Goal: Navigation & Orientation: Find specific page/section

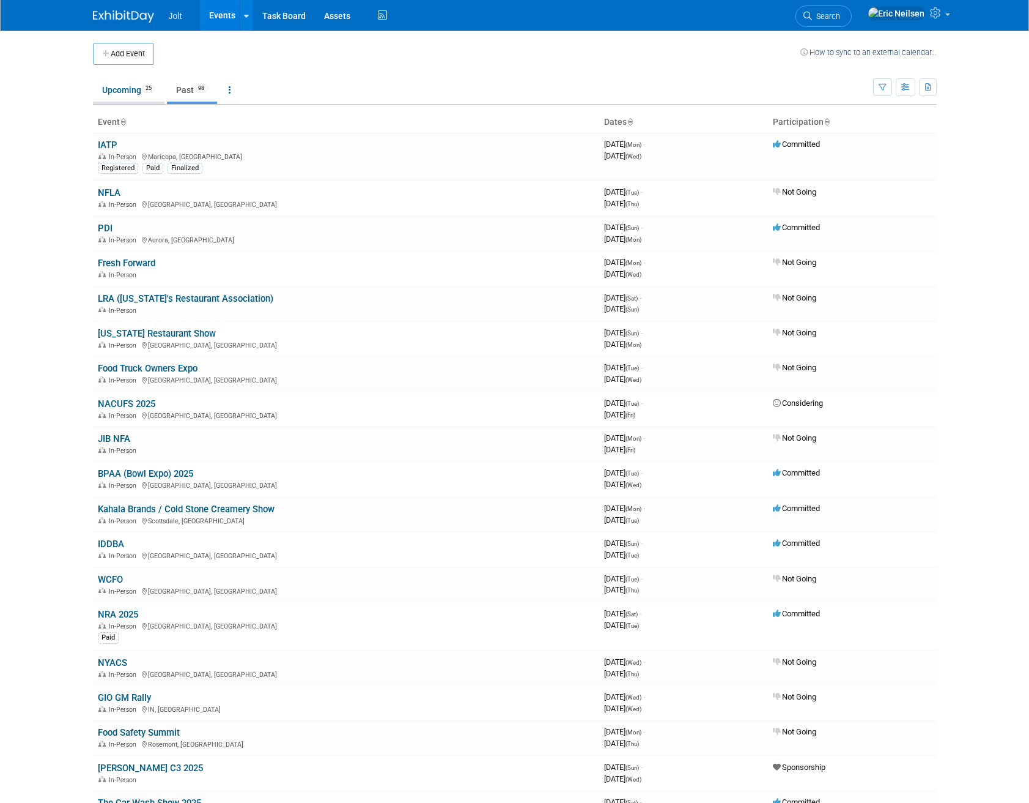
click at [128, 97] on link "Upcoming 25" at bounding box center [129, 89] width 72 height 23
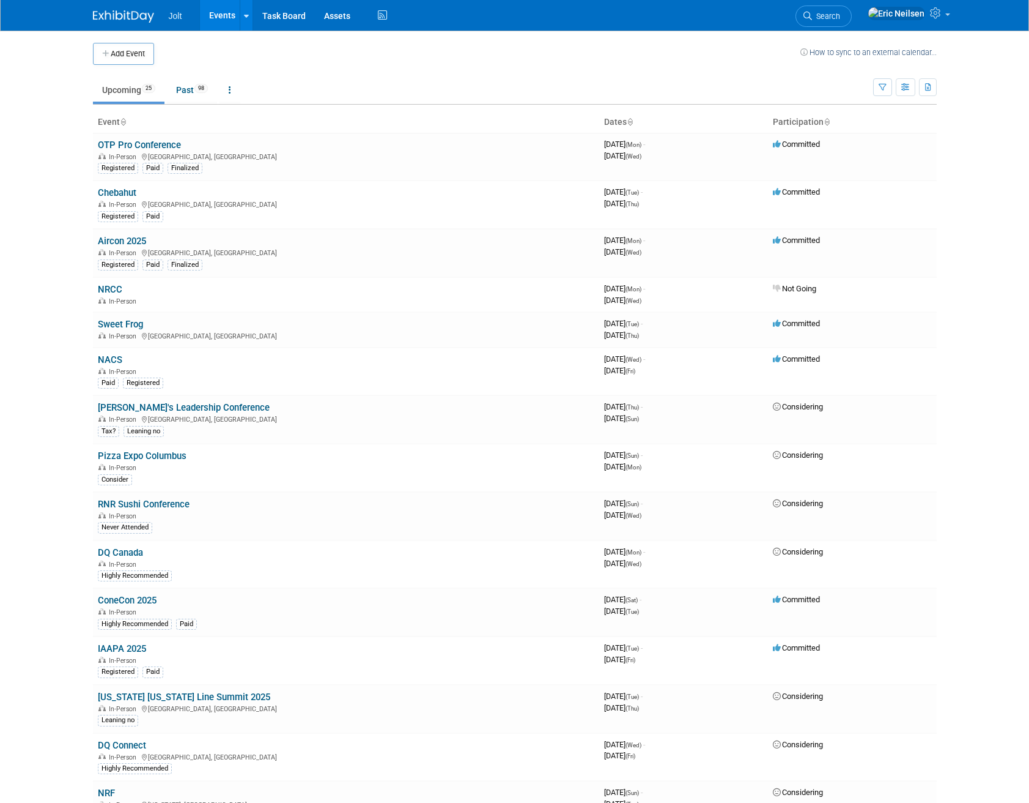
click at [58, 275] on body "Jolt Events Add Event Bulk Upload Events Shareable Event Boards Recently Viewed…" at bounding box center [514, 401] width 1029 height 803
click at [116, 193] on link "Chebahut" at bounding box center [117, 192] width 39 height 11
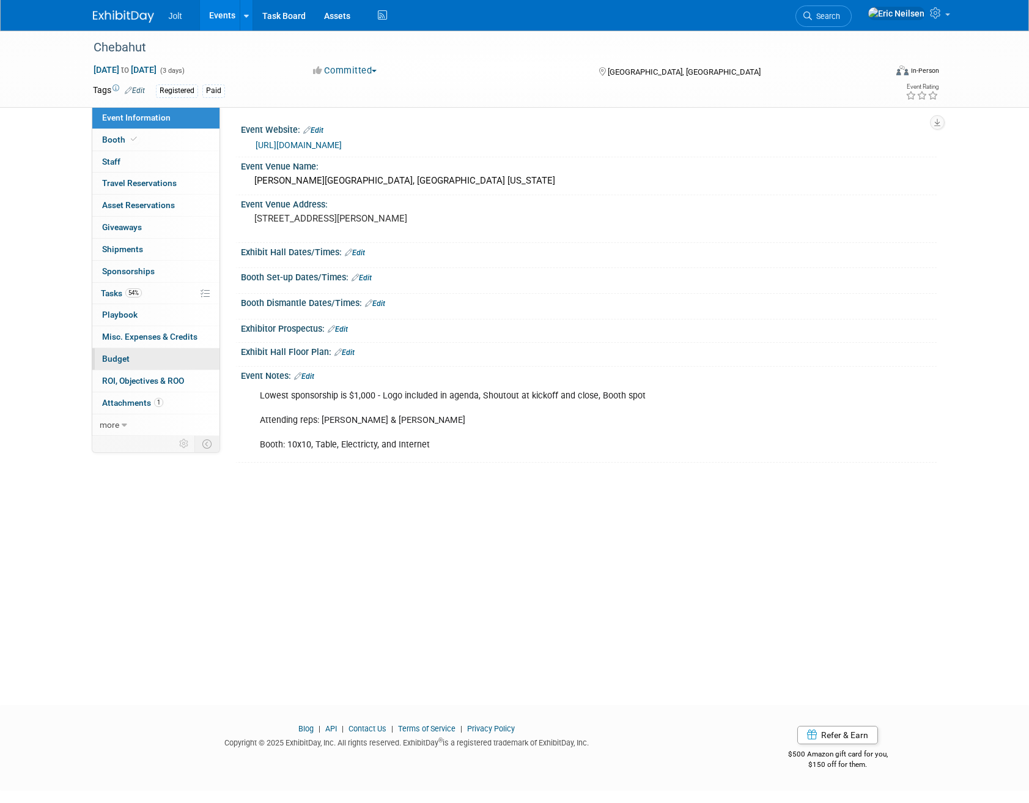
click at [121, 363] on span "Budget" at bounding box center [116, 359] width 28 height 10
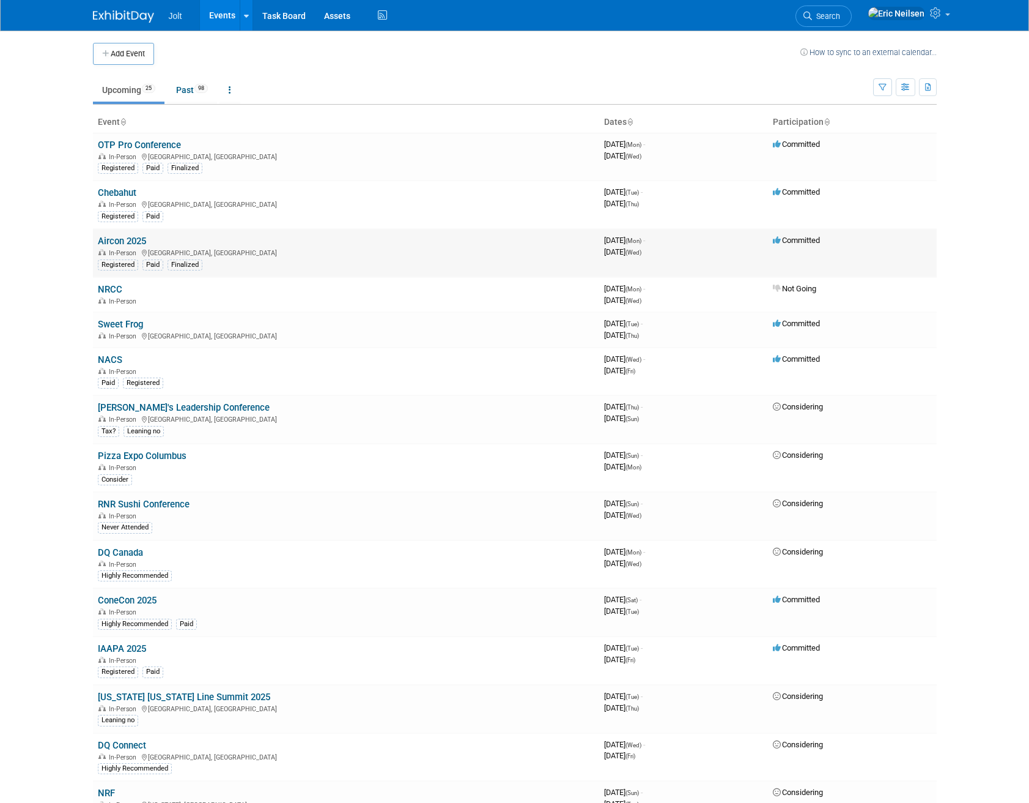
click at [116, 243] on link "Aircon 2025" at bounding box center [122, 240] width 48 height 11
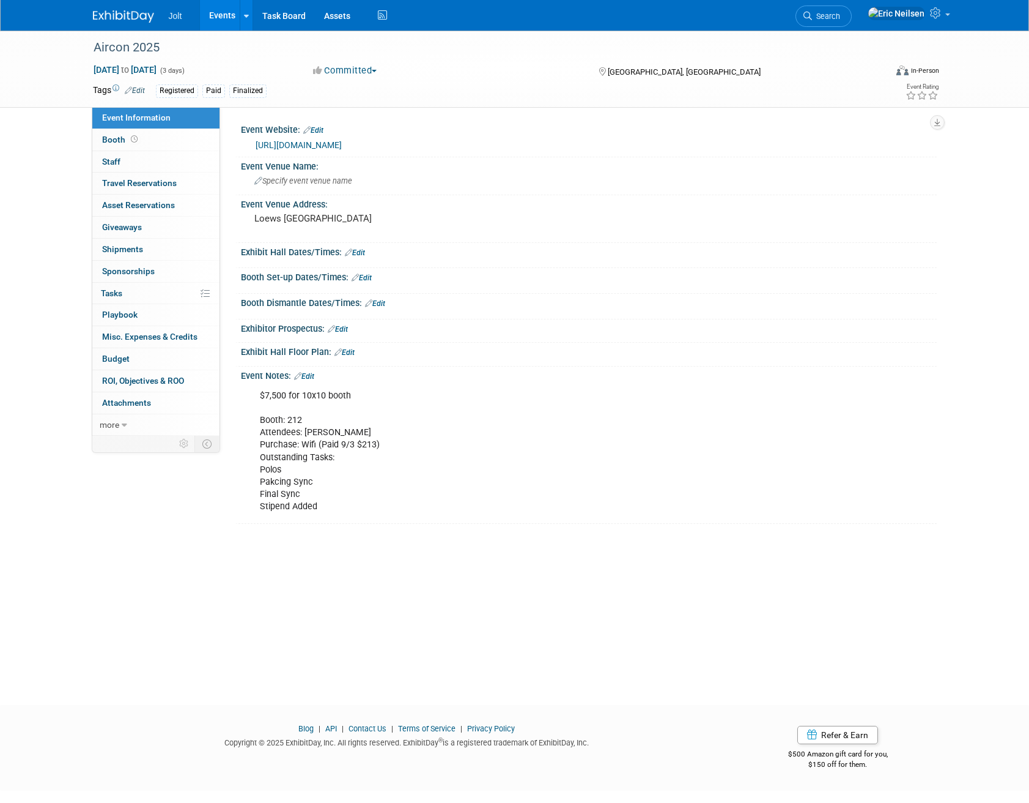
click at [147, 549] on div "Aircon 2025 Sep 29, 2025 to Oct 1, 2025 (3 days) Sep 29, 2025 to Oct 1, 2025 Co…" at bounding box center [514, 357] width 1029 height 652
click at [150, 544] on div "Aircon 2025 Sep 29, 2025 to Oct 1, 2025 (3 days) Sep 29, 2025 to Oct 1, 2025 Co…" at bounding box center [514, 357] width 1029 height 652
drag, startPoint x: 254, startPoint y: 220, endPoint x: 395, endPoint y: 216, distance: 140.8
click at [395, 216] on pre "Loews Portofino Bay hotel" at bounding box center [385, 218] width 263 height 11
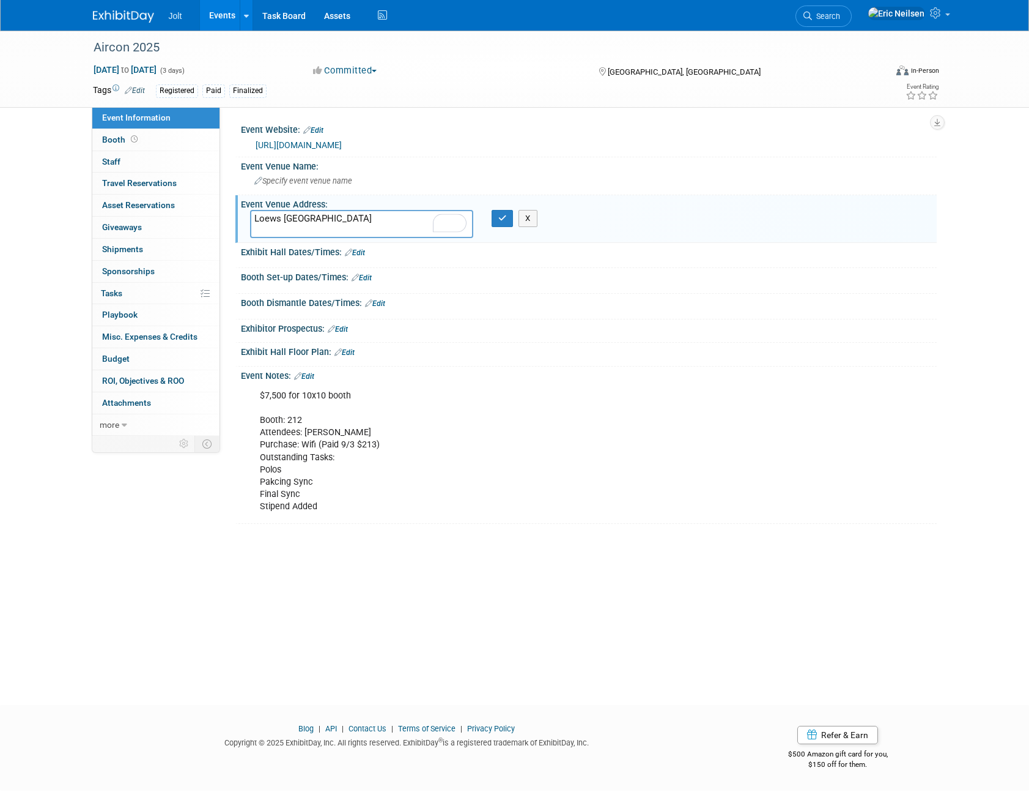
click at [347, 217] on textarea "Loews Portofino Bay hotel" at bounding box center [361, 224] width 223 height 28
click at [451, 549] on div "Aircon 2025 Sep 29, 2025 to Oct 1, 2025 (3 days) Sep 29, 2025 to Oct 1, 2025 Co…" at bounding box center [514, 357] width 1029 height 652
click at [292, 567] on div "Aircon 2025 Sep 29, 2025 to Oct 1, 2025 (3 days) Sep 29, 2025 to Oct 1, 2025 Co…" at bounding box center [514, 357] width 1029 height 652
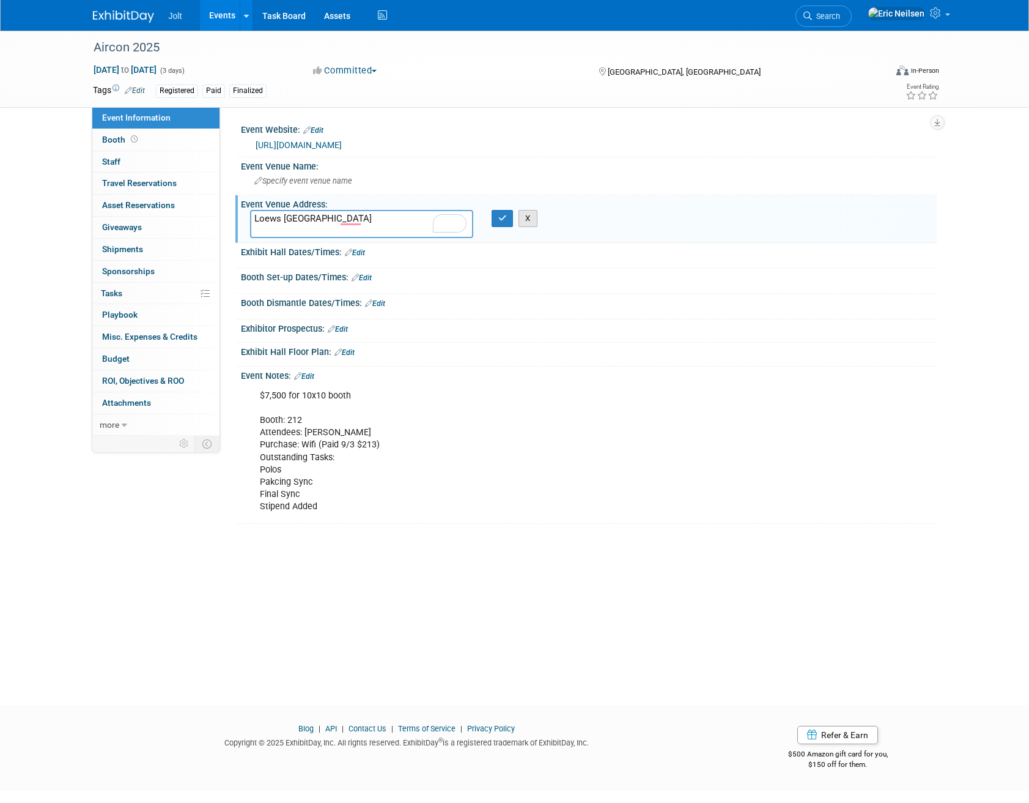
click at [527, 224] on button "X" at bounding box center [528, 218] width 19 height 17
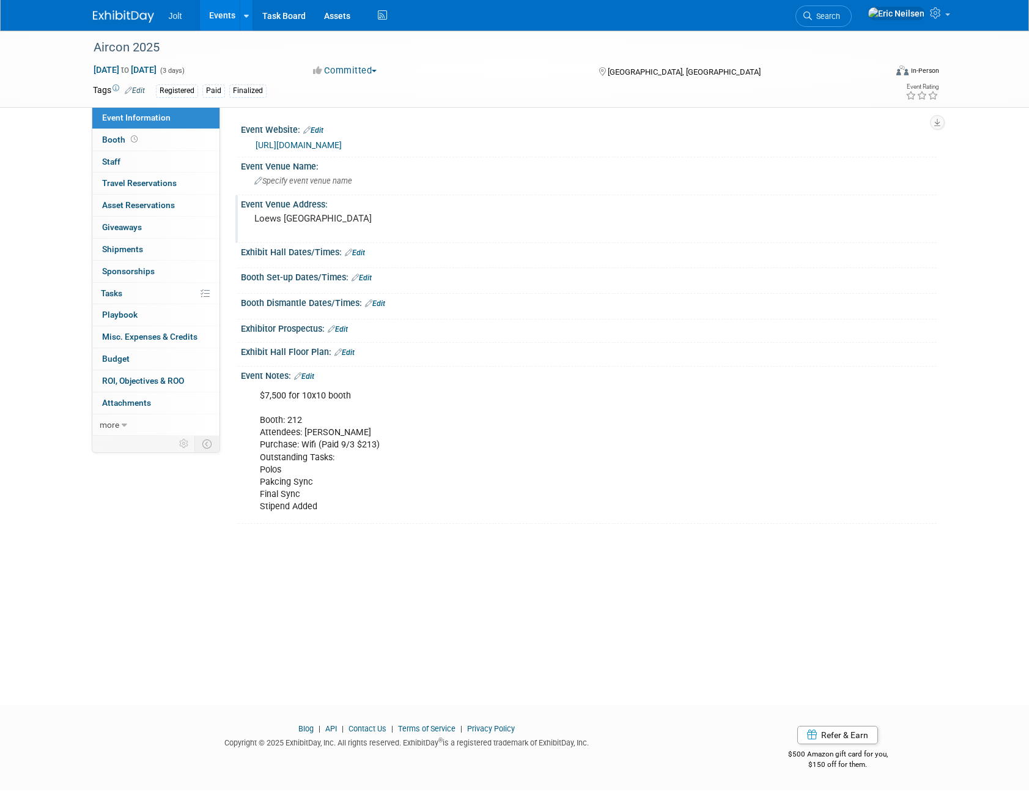
click at [365, 636] on div "Aircon 2025 Sep 29, 2025 to Oct 1, 2025 (3 days) Sep 29, 2025 to Oct 1, 2025 Co…" at bounding box center [514, 357] width 1029 height 652
click at [202, 643] on div "Aircon 2025 Sep 29, 2025 to Oct 1, 2025 (3 days) Sep 29, 2025 to Oct 1, 2025 Co…" at bounding box center [514, 357] width 1029 height 652
click at [341, 591] on div "Aircon 2025 Sep 29, 2025 to Oct 1, 2025 (3 days) Sep 29, 2025 to Oct 1, 2025 Co…" at bounding box center [514, 357] width 1029 height 652
click at [232, 647] on div "Aircon 2025 Sep 29, 2025 to Oct 1, 2025 (3 days) Sep 29, 2025 to Oct 1, 2025 Co…" at bounding box center [514, 357] width 1029 height 652
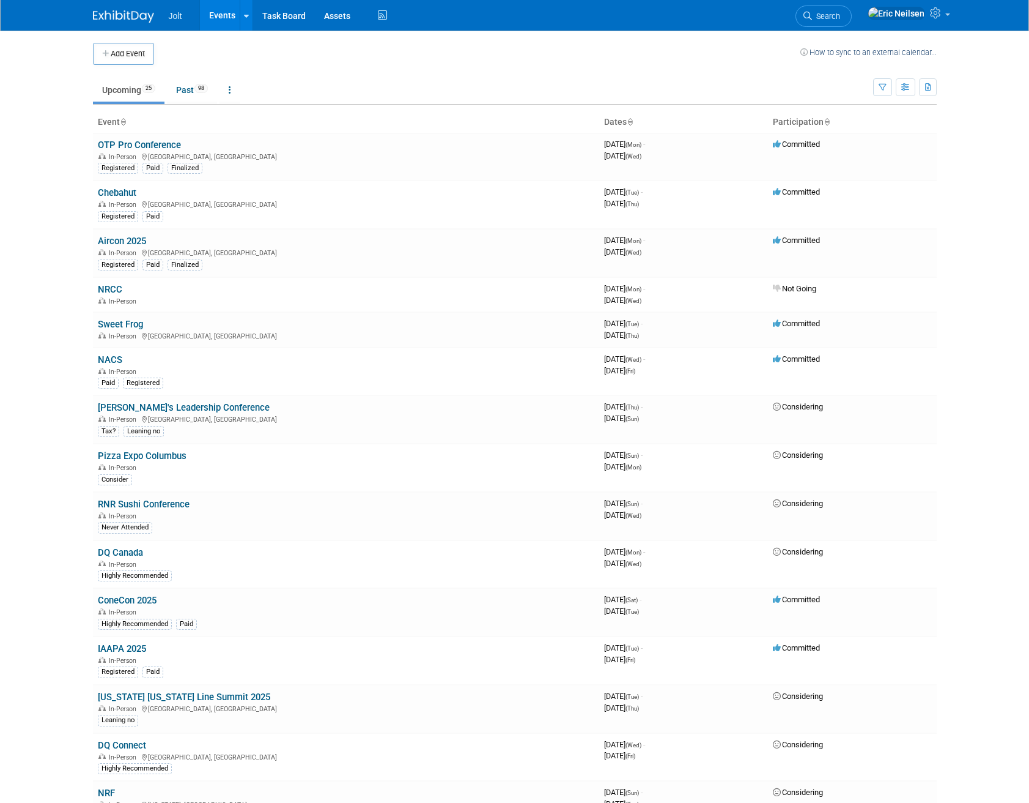
click at [67, 332] on body "Jolt Events Add Event Bulk Upload Events Shareable Event Boards Recently Viewed…" at bounding box center [514, 401] width 1029 height 803
click at [76, 321] on body "Jolt Events Add Event Bulk Upload Events Shareable Event Boards Recently Viewed…" at bounding box center [514, 401] width 1029 height 803
click at [122, 327] on link "Sweet Frog" at bounding box center [120, 324] width 45 height 11
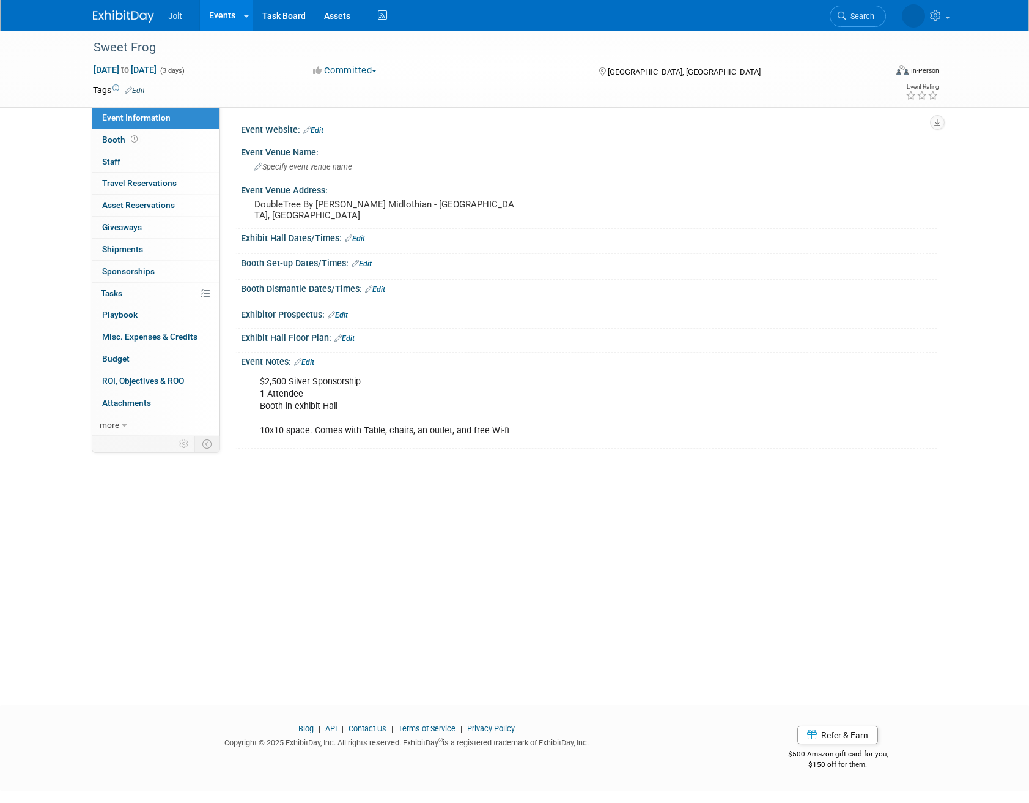
click at [32, 352] on div "Sweet Frog [DATE] to [DATE] (3 days) [DATE] to [DATE] Committed Committed Consi…" at bounding box center [514, 357] width 1029 height 652
click at [44, 369] on div "Sweet Frog [DATE] to [DATE] (3 days) [DATE] to [DATE] Committed Committed Consi…" at bounding box center [514, 357] width 1029 height 652
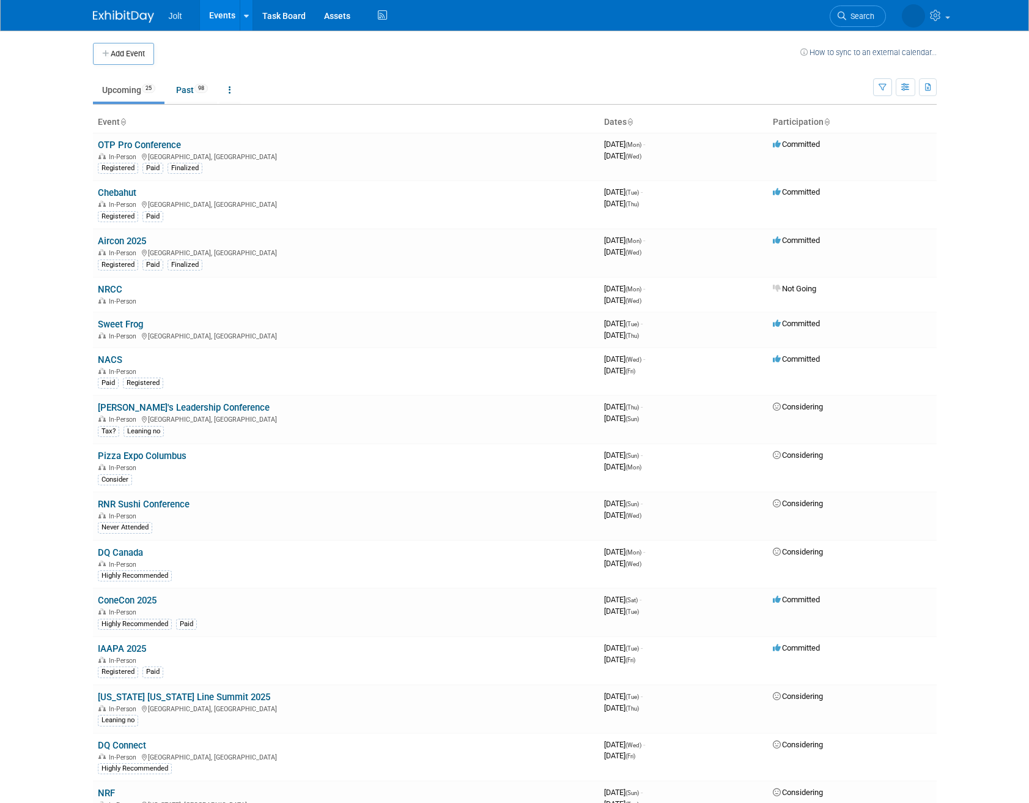
click at [48, 308] on body "Jolt Events Add Event Bulk Upload Events Shareable Event Boards Recently Viewed…" at bounding box center [514, 401] width 1029 height 803
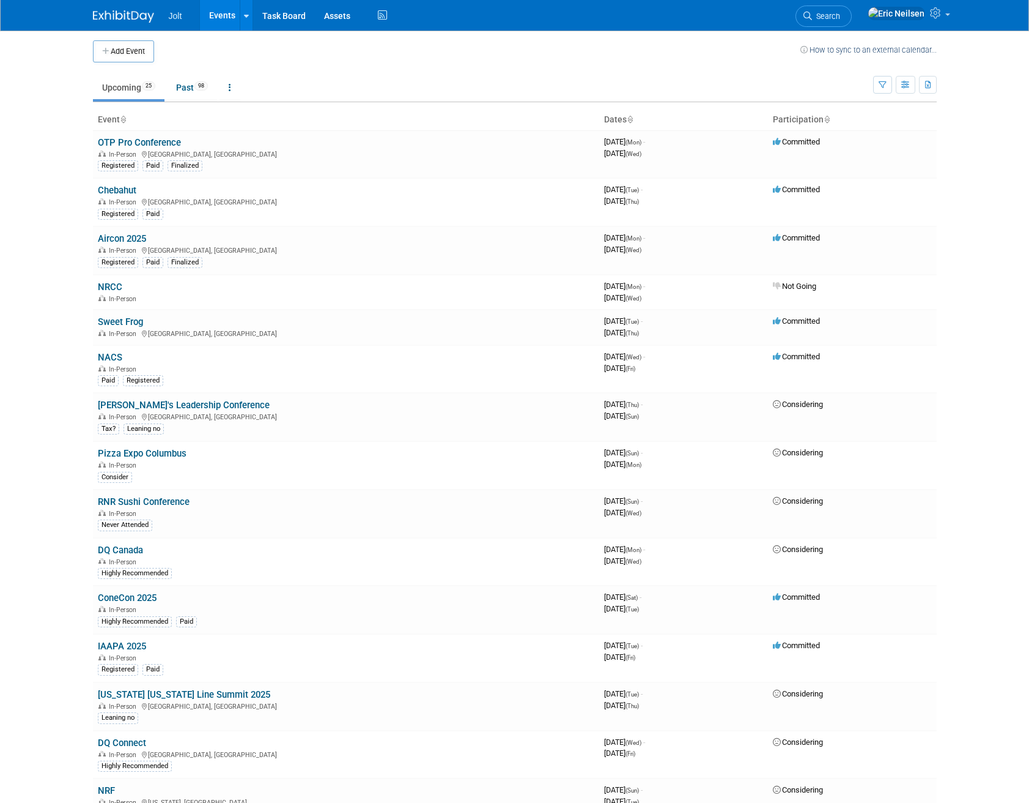
click at [83, 627] on body "Jolt Events Add Event Bulk Upload Events Shareable Event Boards Recently Viewed…" at bounding box center [514, 399] width 1029 height 803
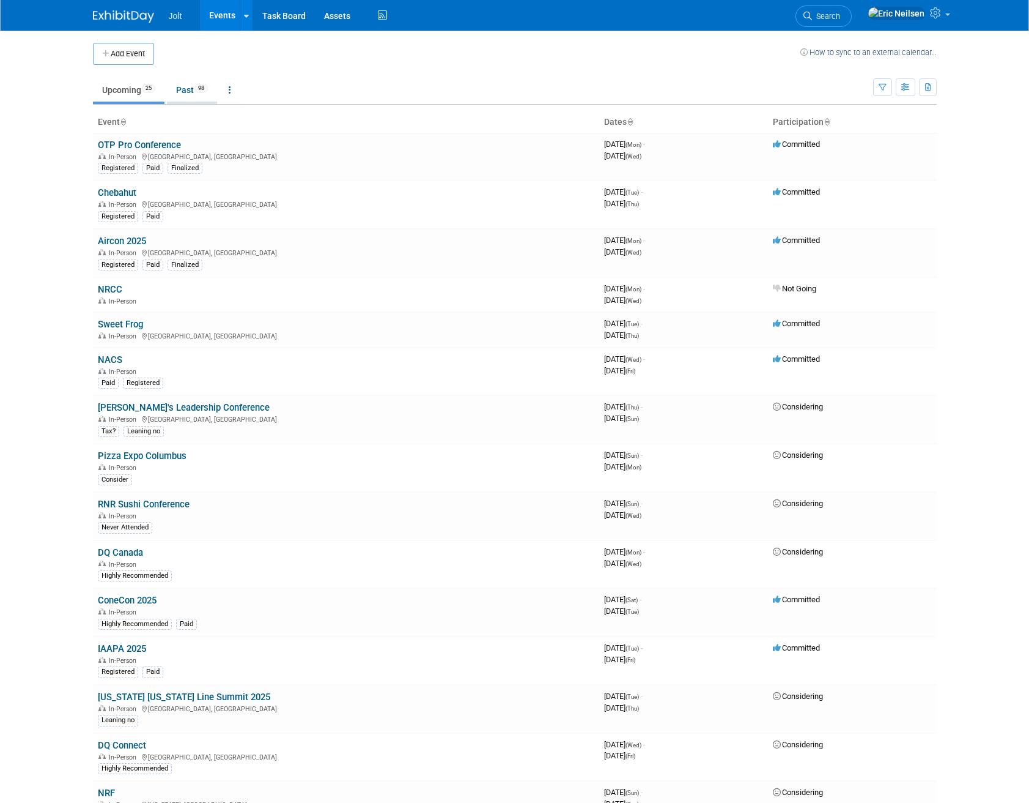
click at [196, 87] on link "Past 98" at bounding box center [192, 89] width 50 height 23
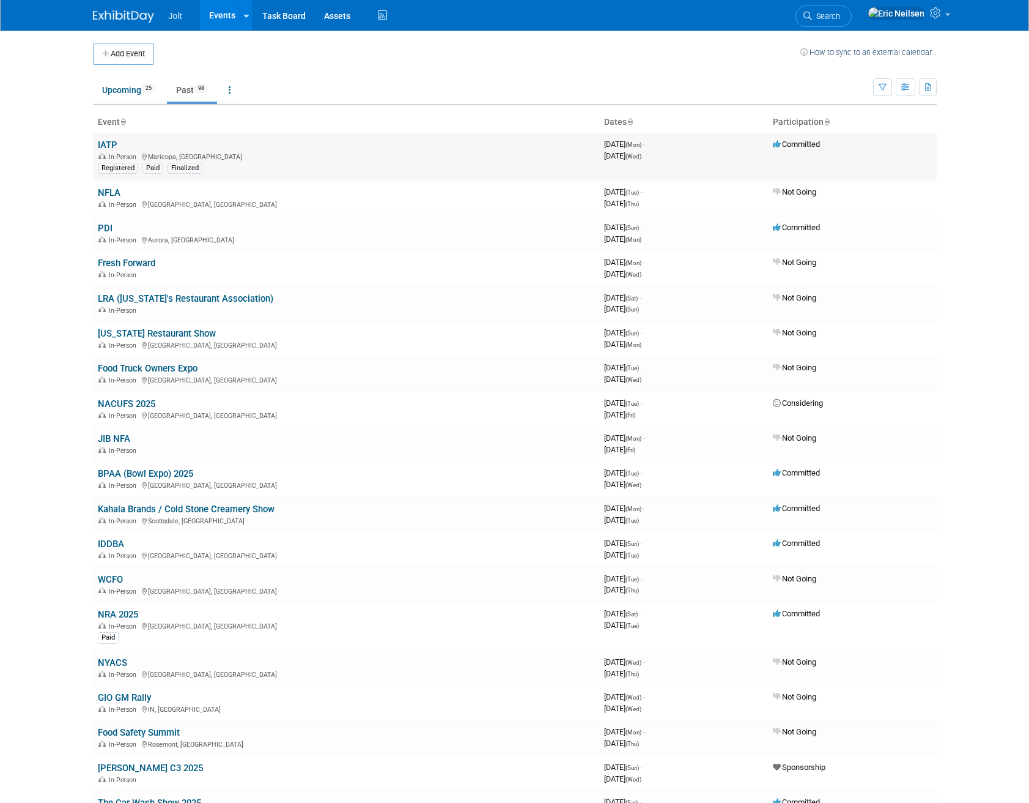
click at [106, 143] on link "IATP" at bounding box center [108, 144] width 20 height 11
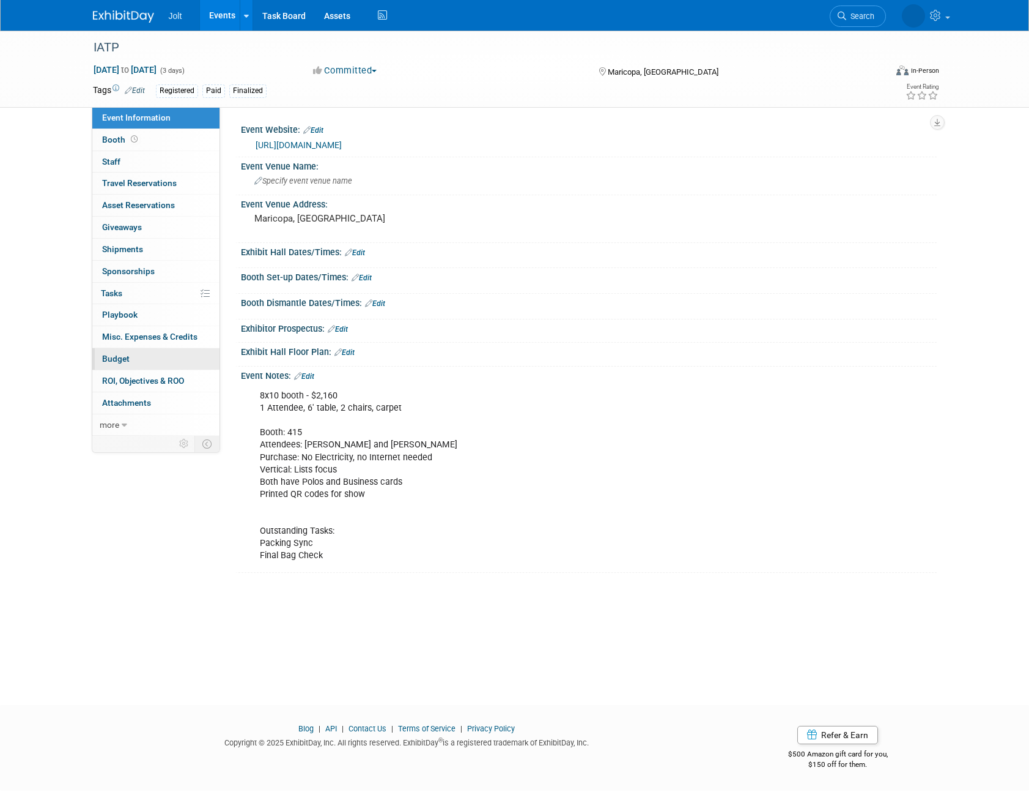
click at [114, 358] on span "Budget" at bounding box center [116, 359] width 28 height 10
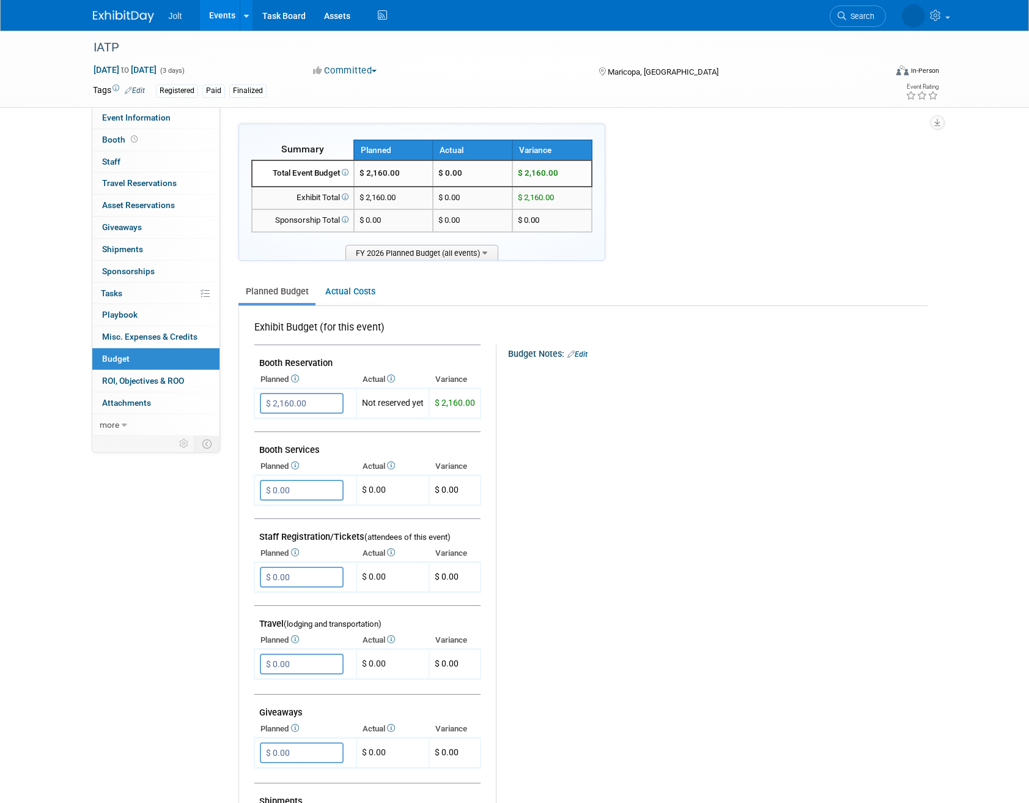
click at [226, 13] on link "Events" at bounding box center [222, 15] width 45 height 31
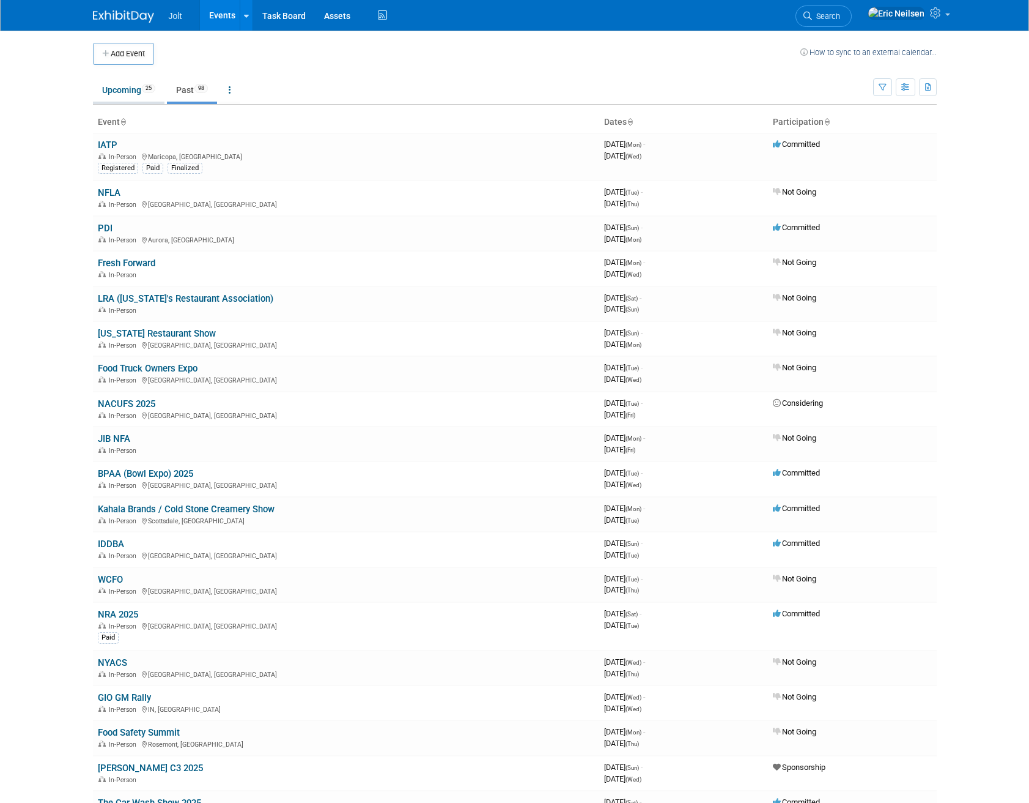
click at [120, 85] on link "Upcoming 25" at bounding box center [129, 89] width 72 height 23
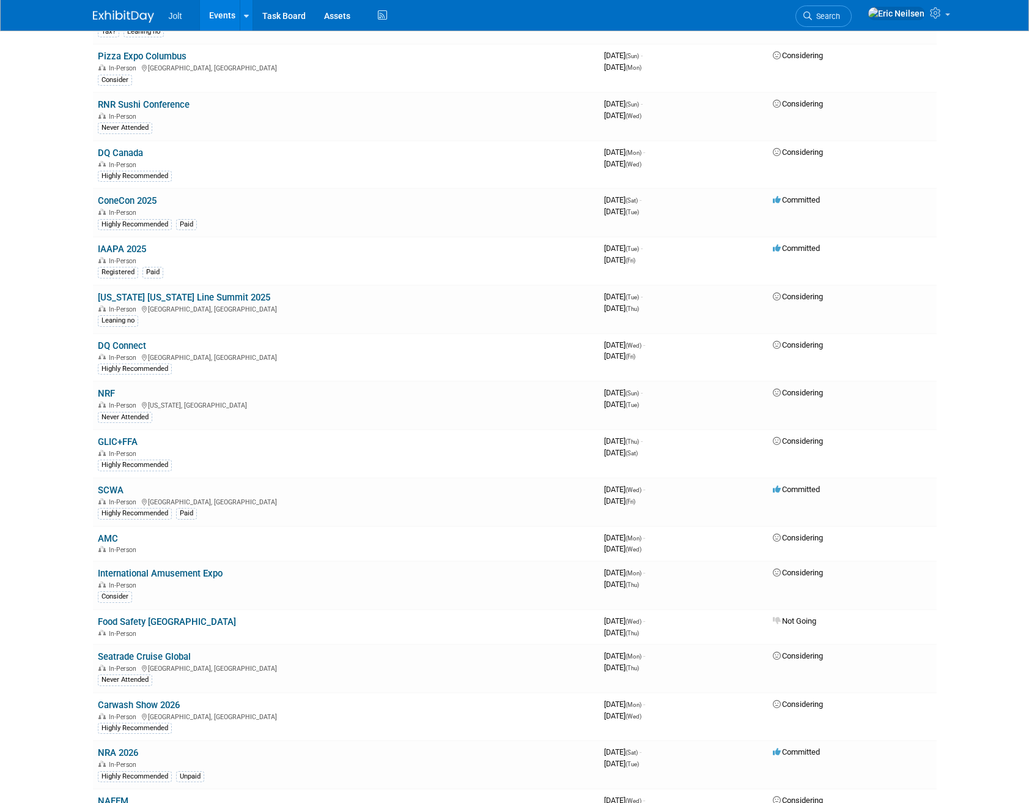
scroll to position [402, 0]
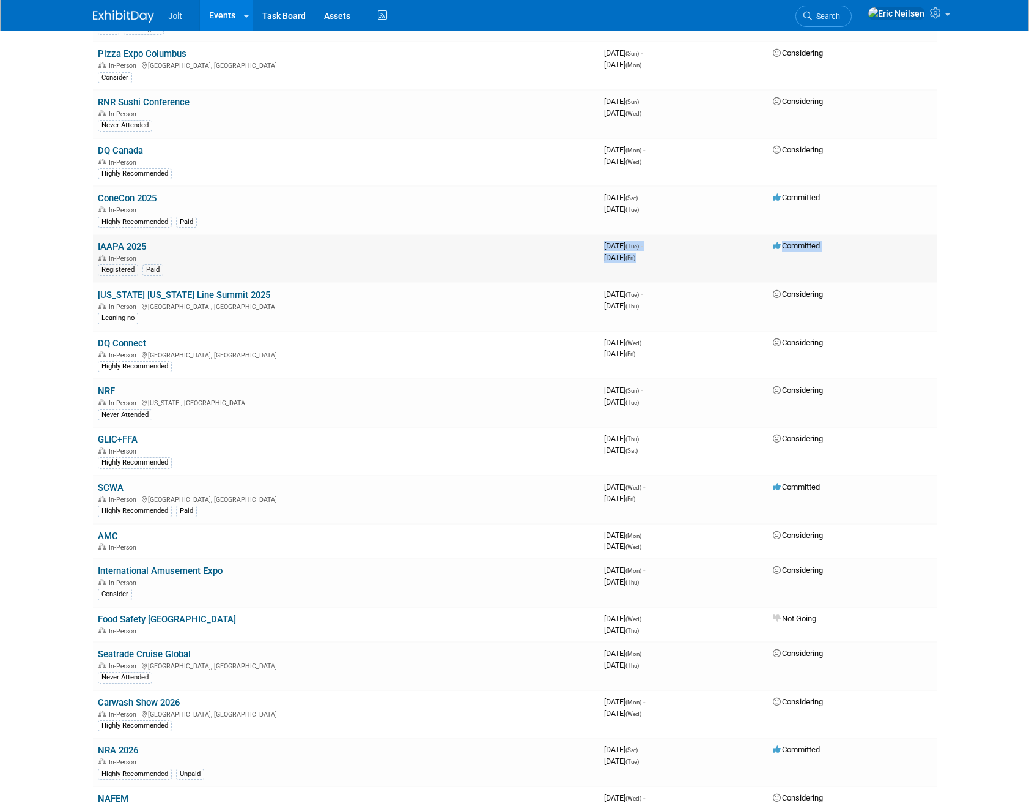
drag, startPoint x: 186, startPoint y: 282, endPoint x: 216, endPoint y: 276, distance: 30.6
click at [213, 277] on tbody "OTP Pro Conference In-Person Schaumburg, IL Registered Paid Finalized 396748800…" at bounding box center [515, 300] width 844 height 1138
click at [125, 154] on link "DQ Canada" at bounding box center [120, 150] width 45 height 11
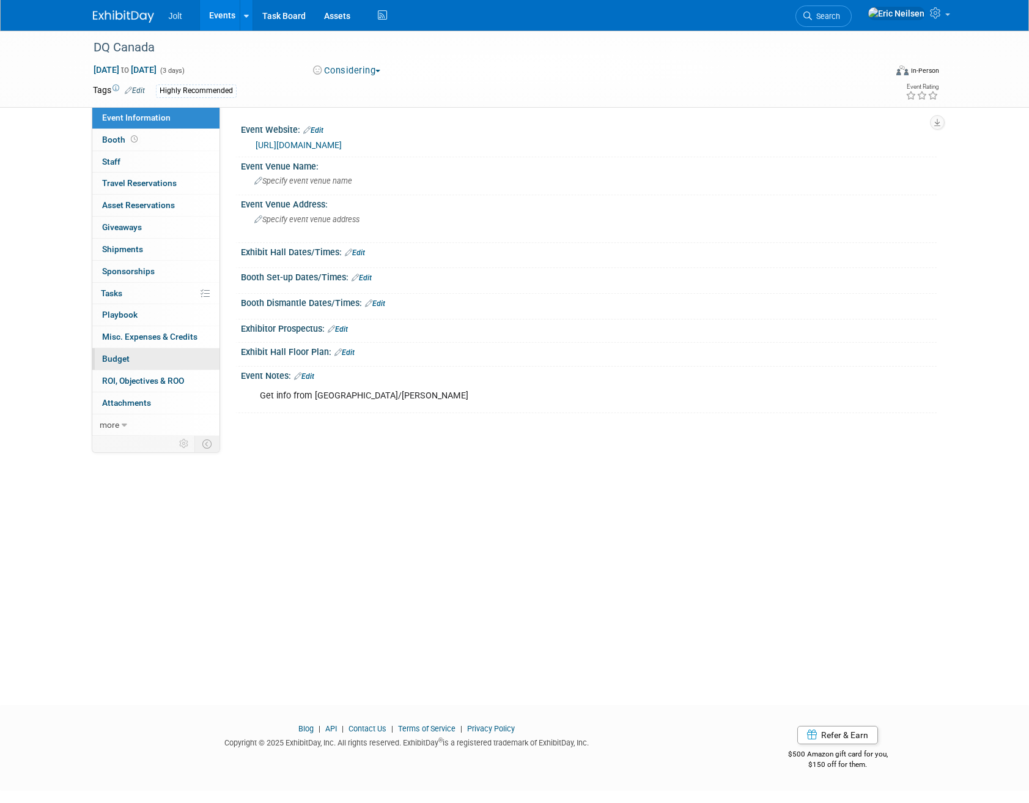
click at [109, 360] on span "Budget" at bounding box center [116, 359] width 28 height 10
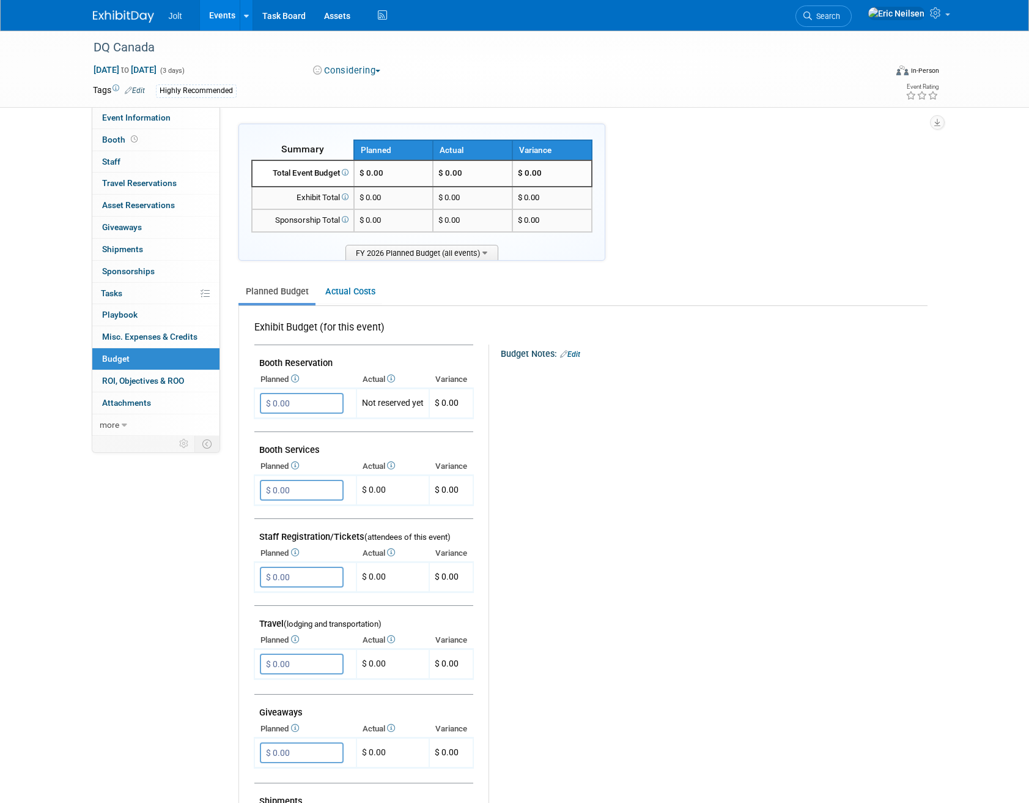
click at [23, 62] on div "DQ Canada Nov 3, 2025 to Nov 5, 2025 (3 days) Nov 3, 2025 to Nov 5, 2025 Consid…" at bounding box center [514, 69] width 1029 height 77
click at [228, 15] on link "Events" at bounding box center [222, 15] width 45 height 31
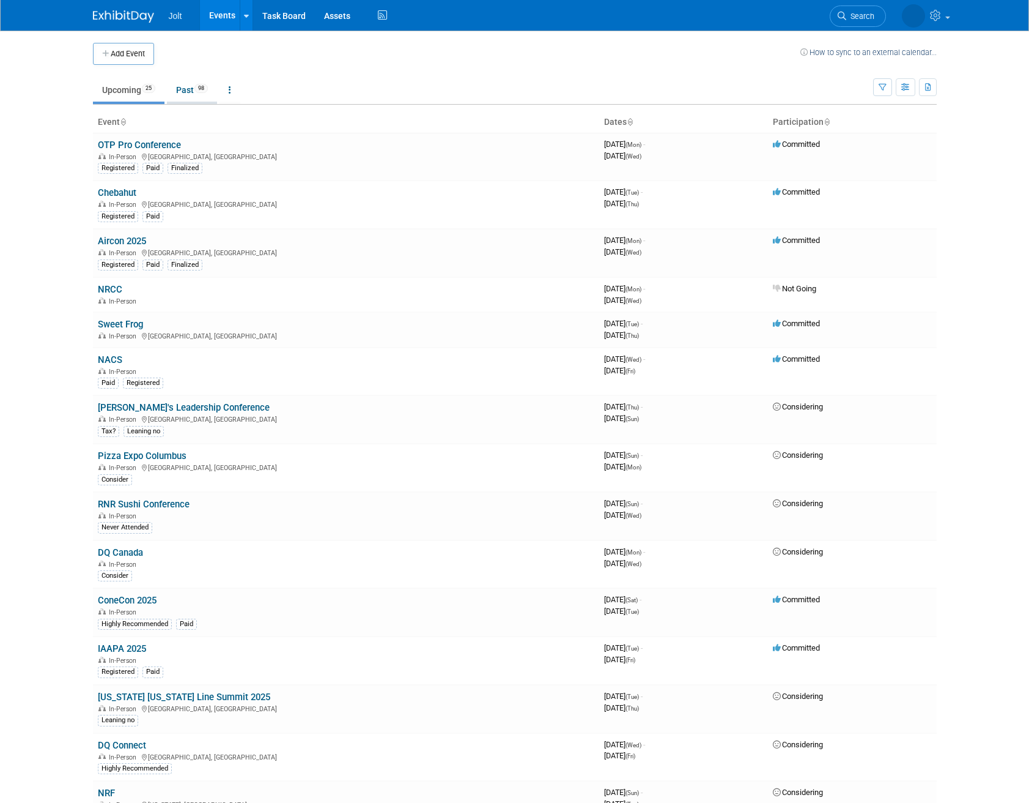
click at [189, 96] on link "Past 98" at bounding box center [192, 89] width 50 height 23
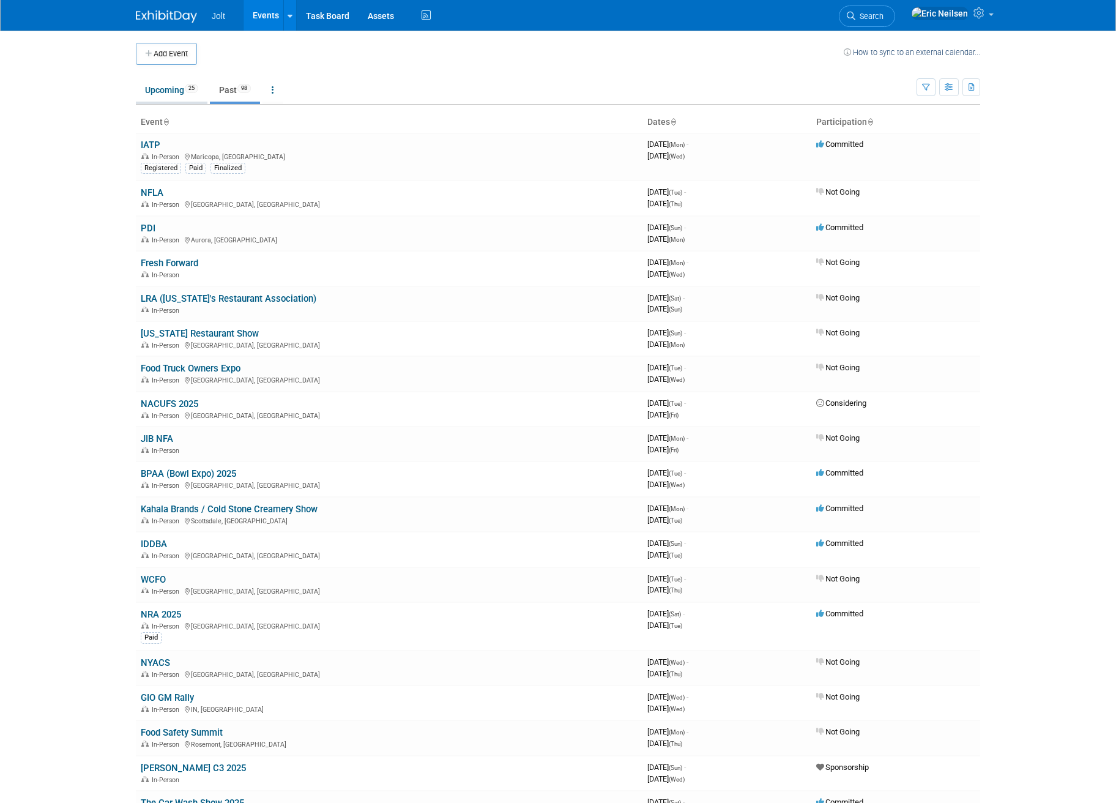
click at [157, 91] on link "Upcoming 25" at bounding box center [172, 89] width 72 height 23
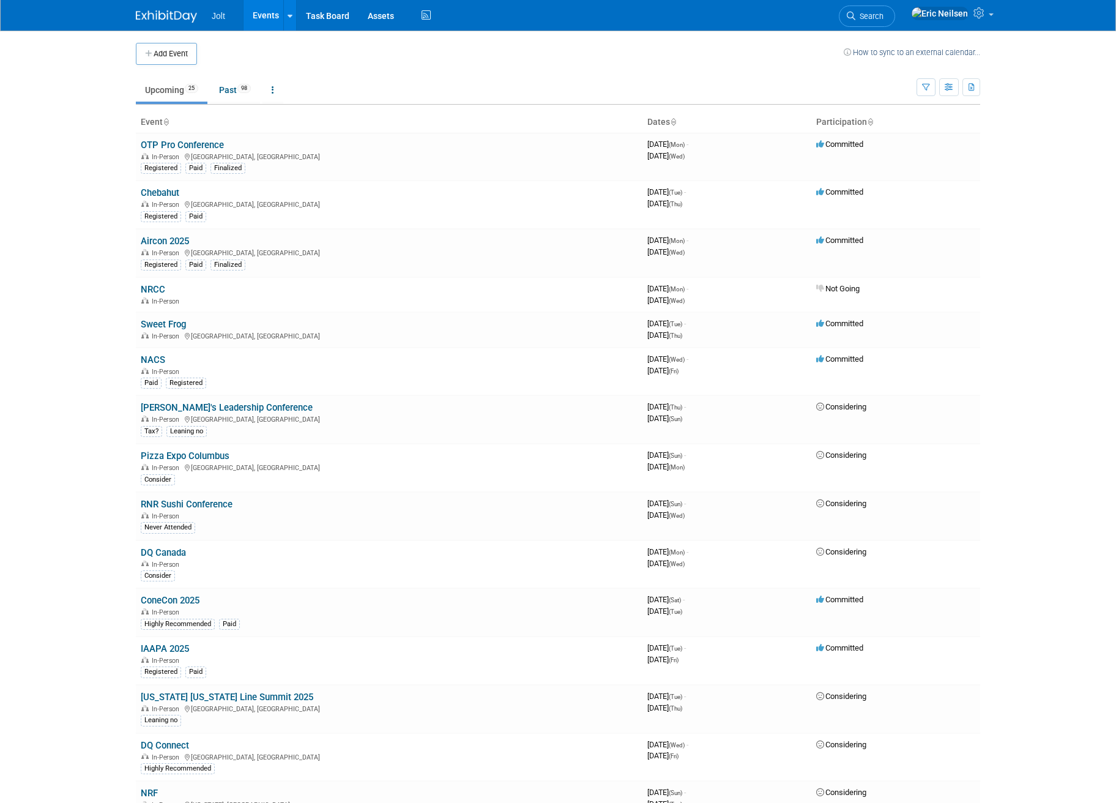
click at [54, 272] on body "Jolt Events Add Event Bulk Upload Events Shareable Event Boards Recently Viewed…" at bounding box center [558, 401] width 1116 height 803
